Goal: Information Seeking & Learning: Learn about a topic

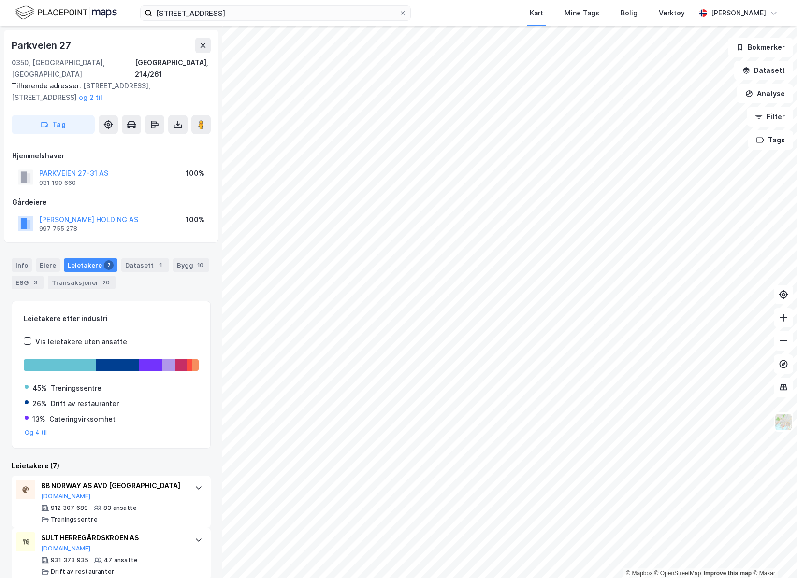
click at [71, 49] on div "Parkveien 27" at bounding box center [42, 45] width 61 height 15
click at [236, 13] on input "[STREET_ADDRESS]" at bounding box center [275, 13] width 246 height 14
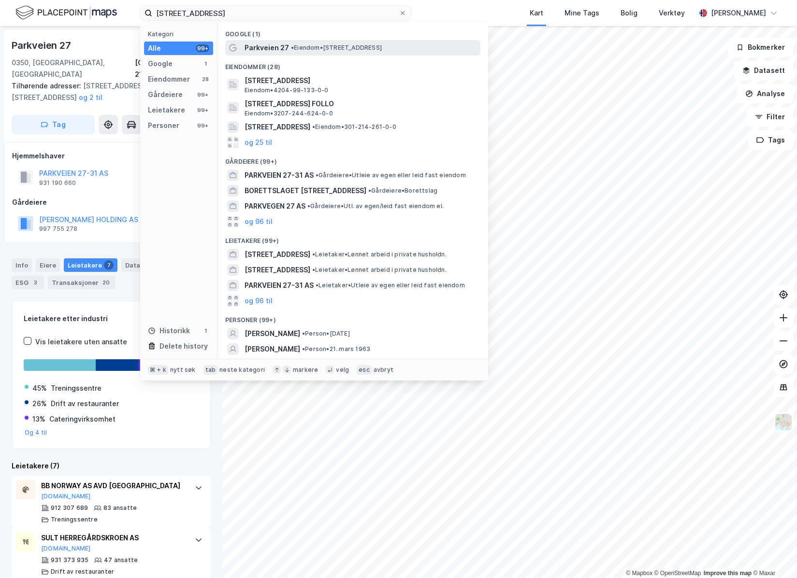
click at [283, 48] on span "Parkveien 27" at bounding box center [267, 48] width 44 height 12
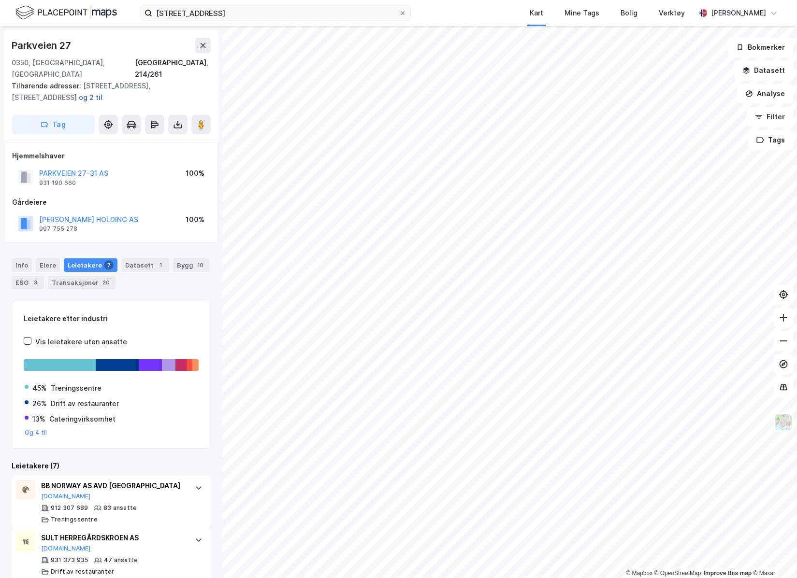
click at [0, 0] on button "og 2 til" at bounding box center [0, 0] width 0 height 0
click at [771, 70] on button "Datasett" at bounding box center [763, 70] width 59 height 19
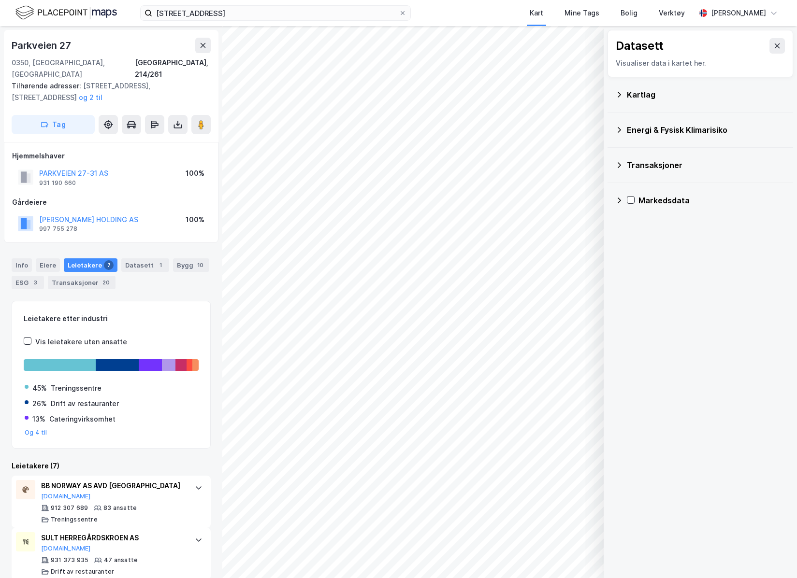
click at [675, 131] on div "Energi & Fysisk Klimarisiko" at bounding box center [706, 130] width 159 height 12
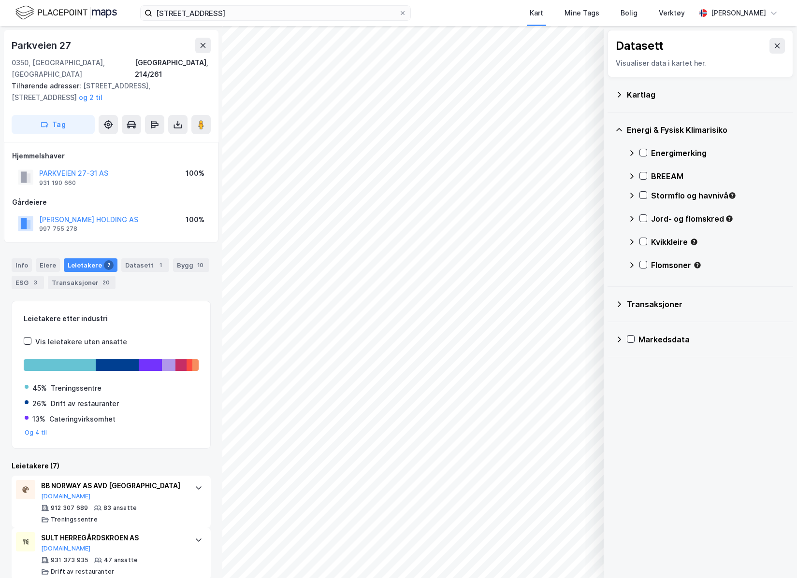
click at [674, 130] on div "Energi & Fysisk Klimarisiko" at bounding box center [706, 130] width 159 height 12
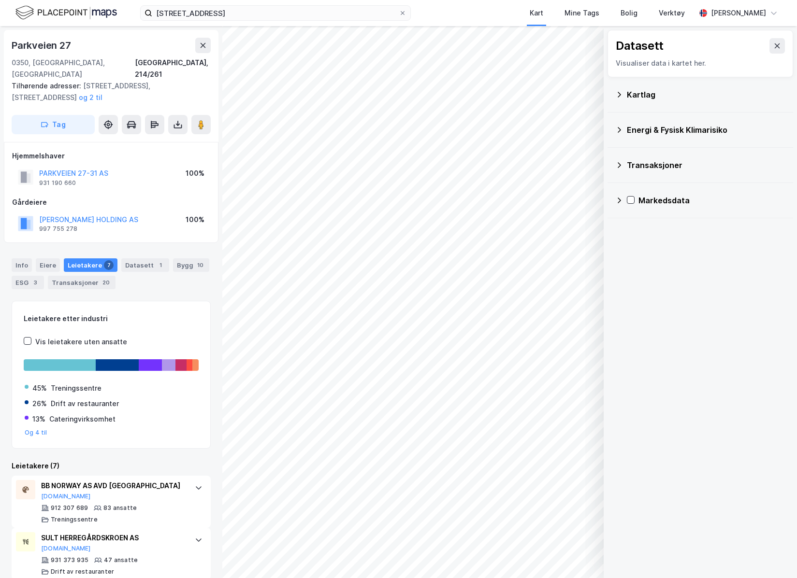
click at [653, 101] on div "Kartlag" at bounding box center [700, 94] width 170 height 23
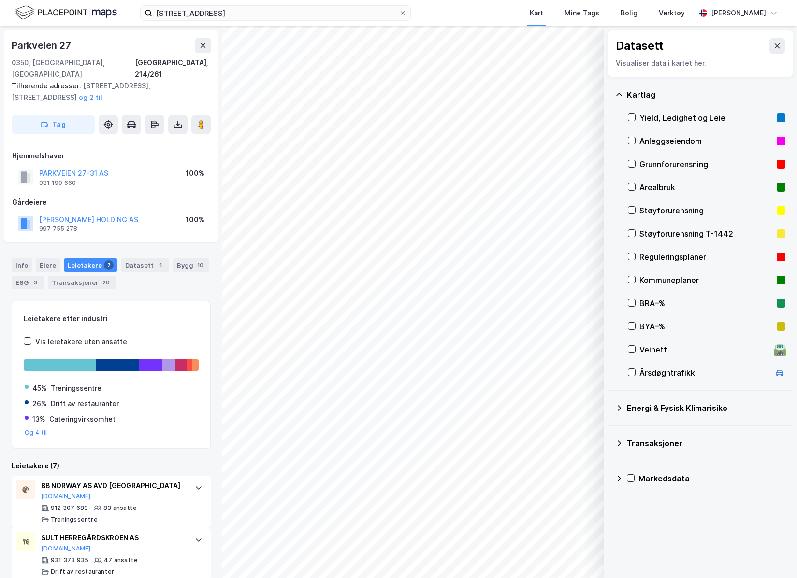
click at [665, 408] on div "Energi & Fysisk Klimarisiko" at bounding box center [706, 409] width 159 height 12
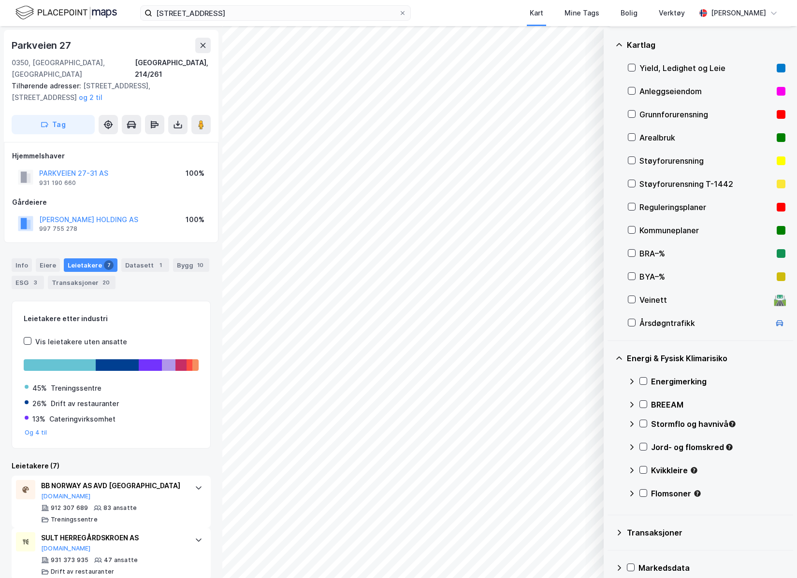
click at [653, 534] on div "Transaksjoner" at bounding box center [706, 533] width 159 height 12
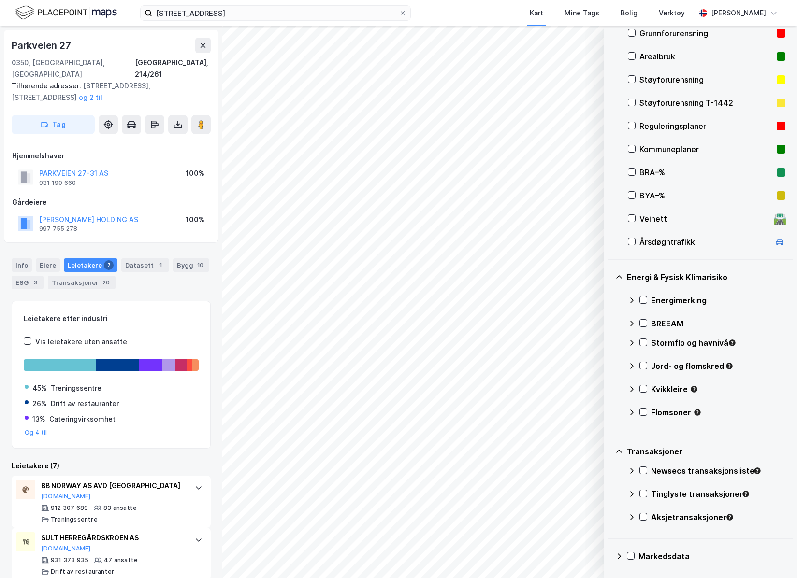
click at [656, 451] on div "Transaksjoner" at bounding box center [706, 452] width 159 height 12
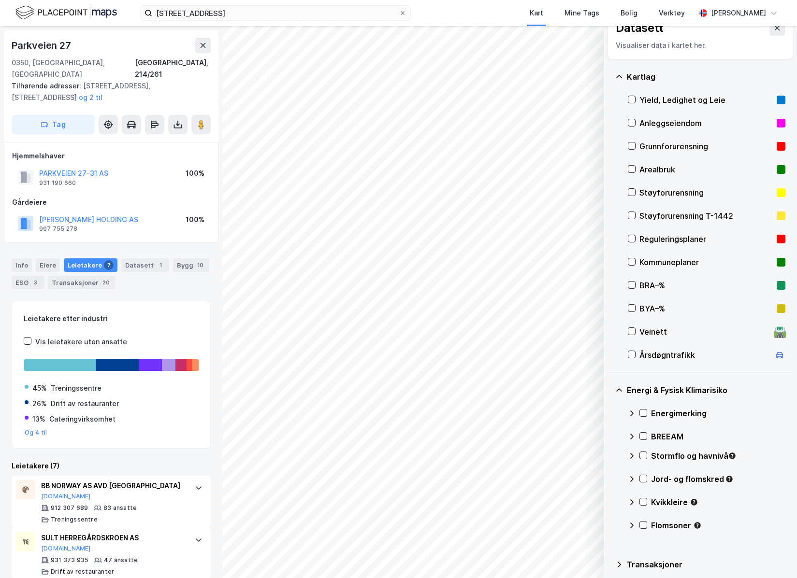
scroll to position [12, 0]
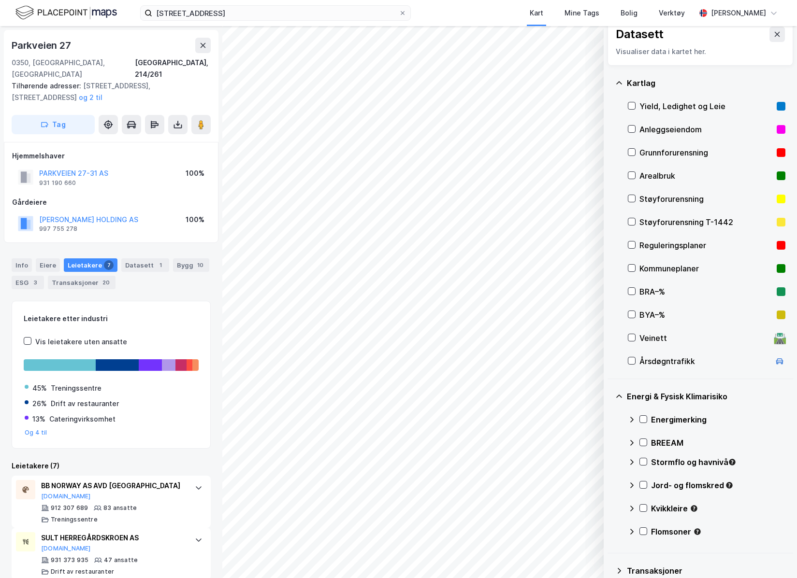
click at [664, 396] on div "Energi & Fysisk Klimarisiko" at bounding box center [706, 397] width 159 height 12
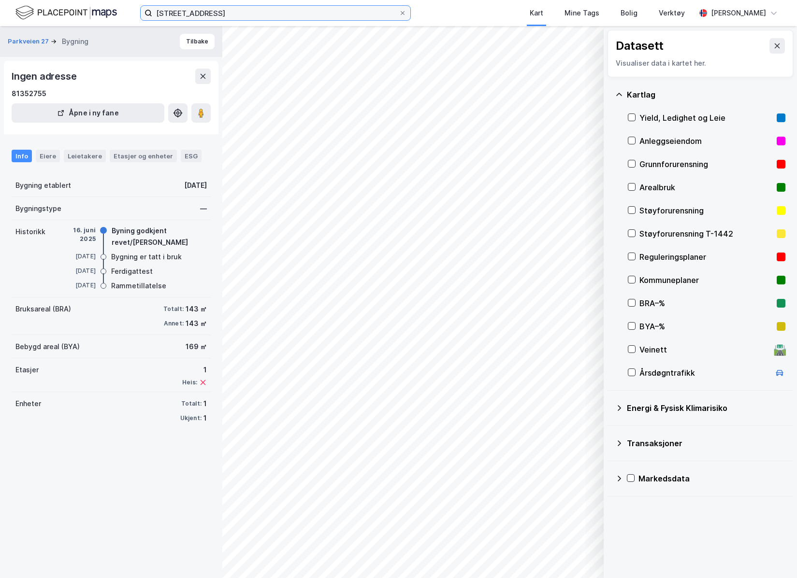
click at [255, 18] on input "[STREET_ADDRESS]" at bounding box center [275, 13] width 246 height 14
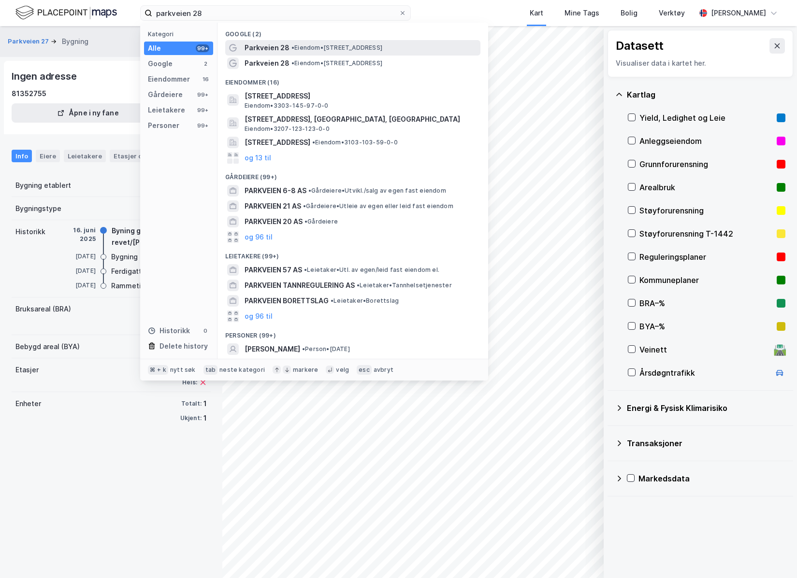
click at [282, 47] on span "Parkveien 28" at bounding box center [267, 48] width 45 height 12
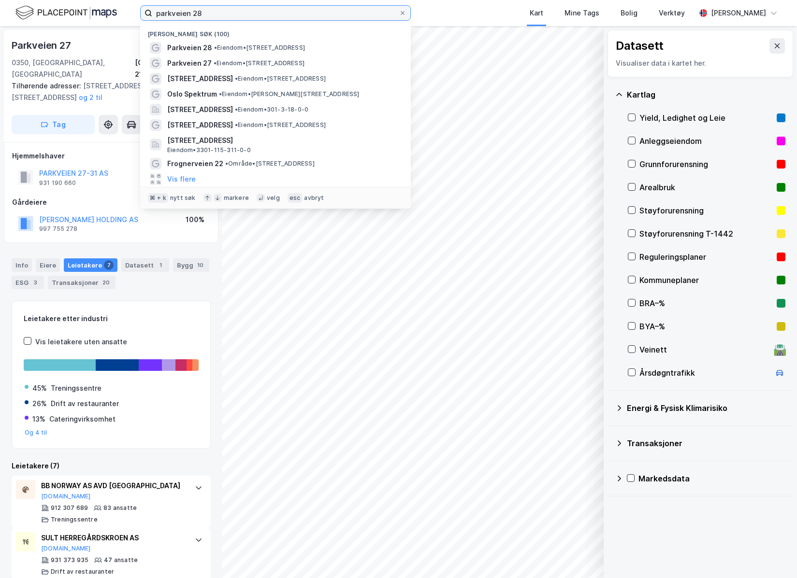
click at [229, 19] on input "parkveien 28" at bounding box center [275, 13] width 246 height 14
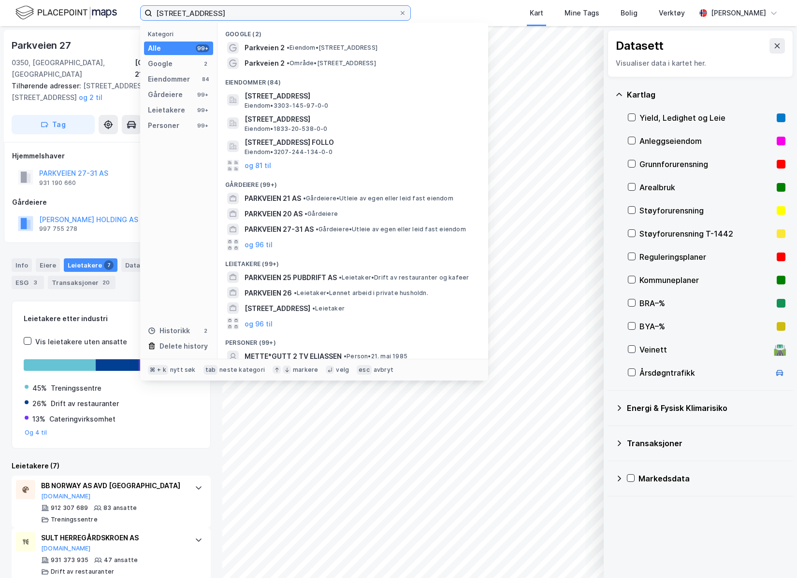
type input "[STREET_ADDRESS]"
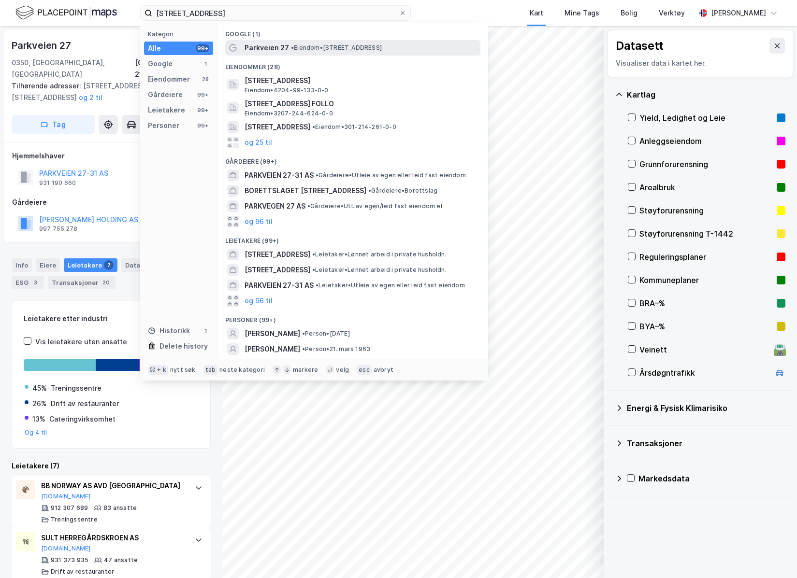
click at [279, 50] on span "Parkveien 27" at bounding box center [267, 48] width 44 height 12
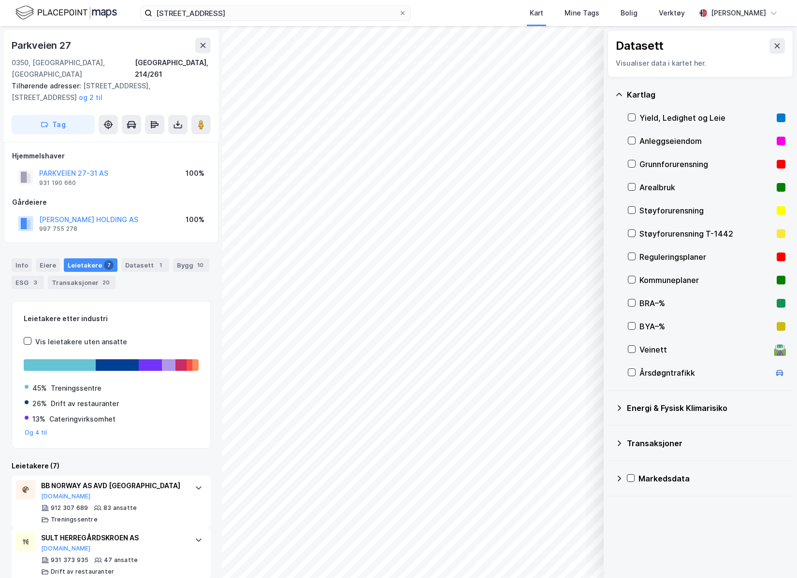
click at [775, 45] on icon at bounding box center [777, 45] width 5 height 5
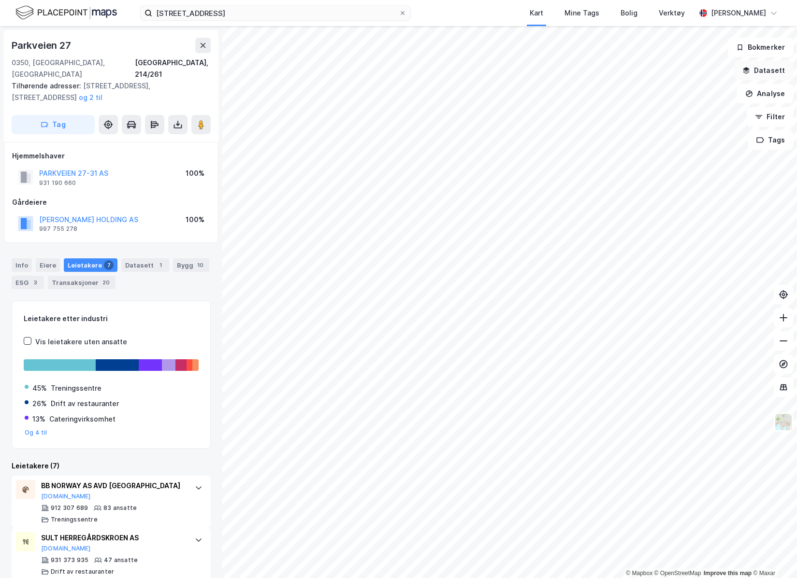
click at [769, 73] on button "Datasett" at bounding box center [763, 70] width 59 height 19
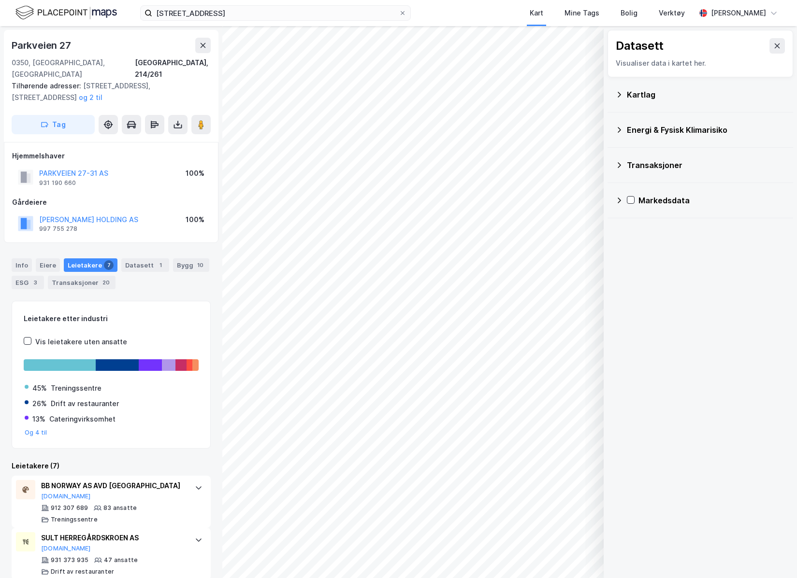
click at [659, 96] on div "Kartlag" at bounding box center [706, 95] width 159 height 12
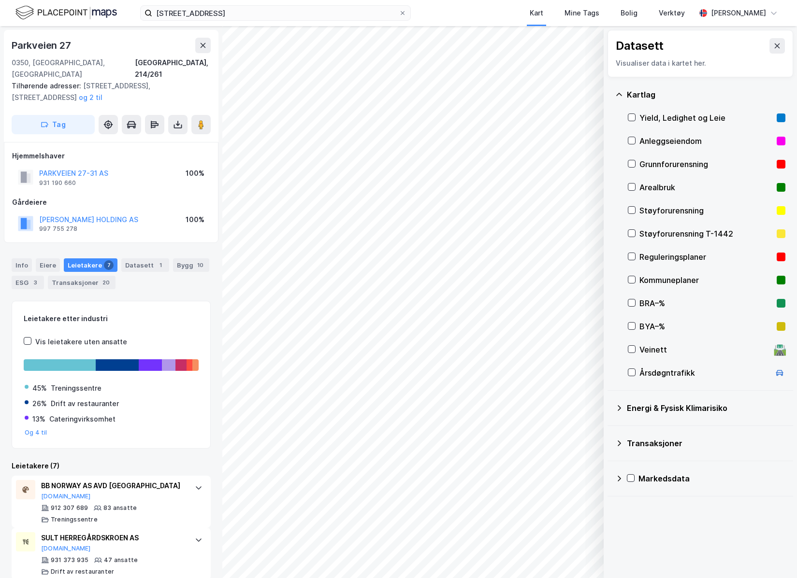
click at [672, 258] on div "Reguleringsplaner" at bounding box center [705, 257] width 133 height 12
click at [546, 556] on icon "button" at bounding box center [547, 553] width 8 height 8
click at [661, 257] on div "Reguleringsplaner" at bounding box center [705, 257] width 133 height 12
